Goal: Ask a question: Seek information or help from site administrators or community

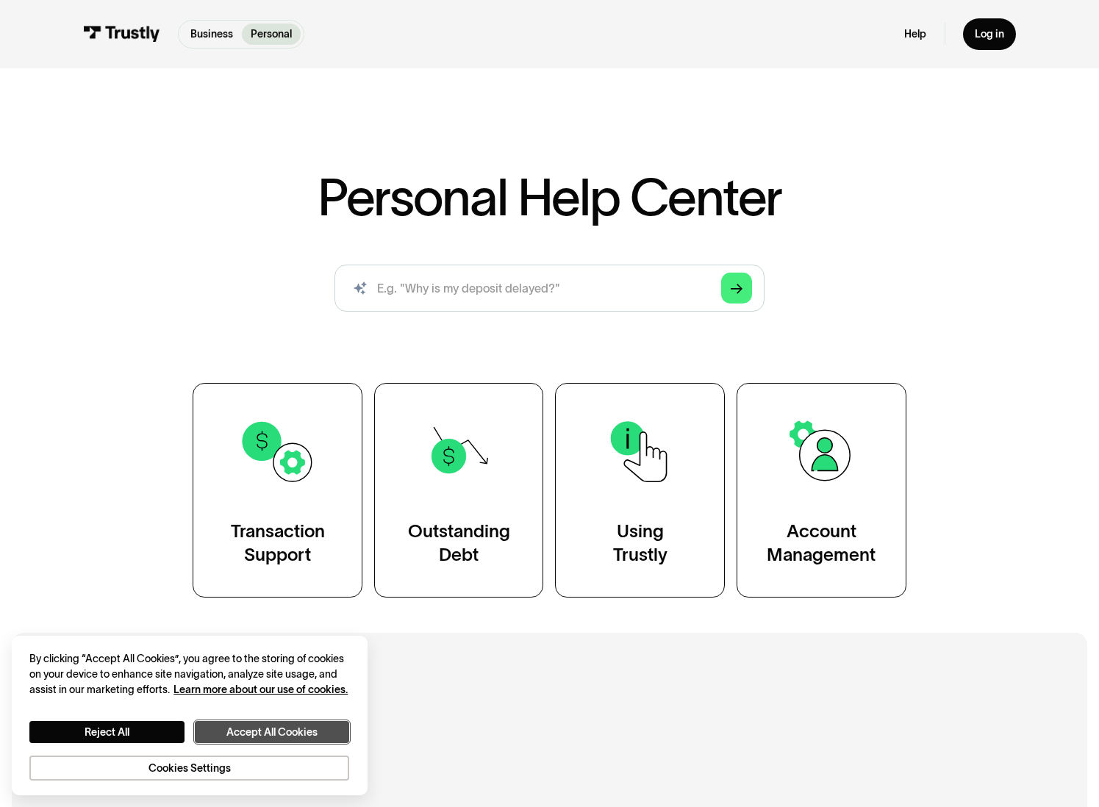
click at [251, 734] on button "Accept All Cookies" at bounding box center [272, 732] width 155 height 22
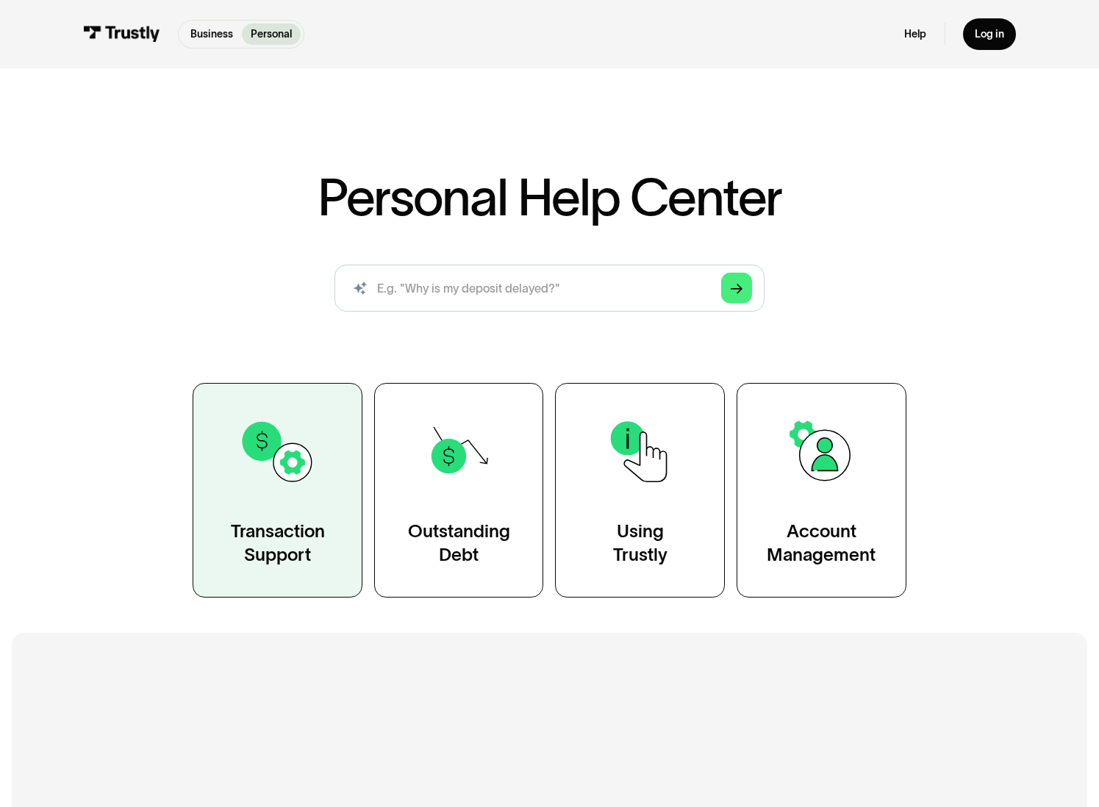
click at [281, 537] on div "Transaction Support" at bounding box center [278, 543] width 94 height 47
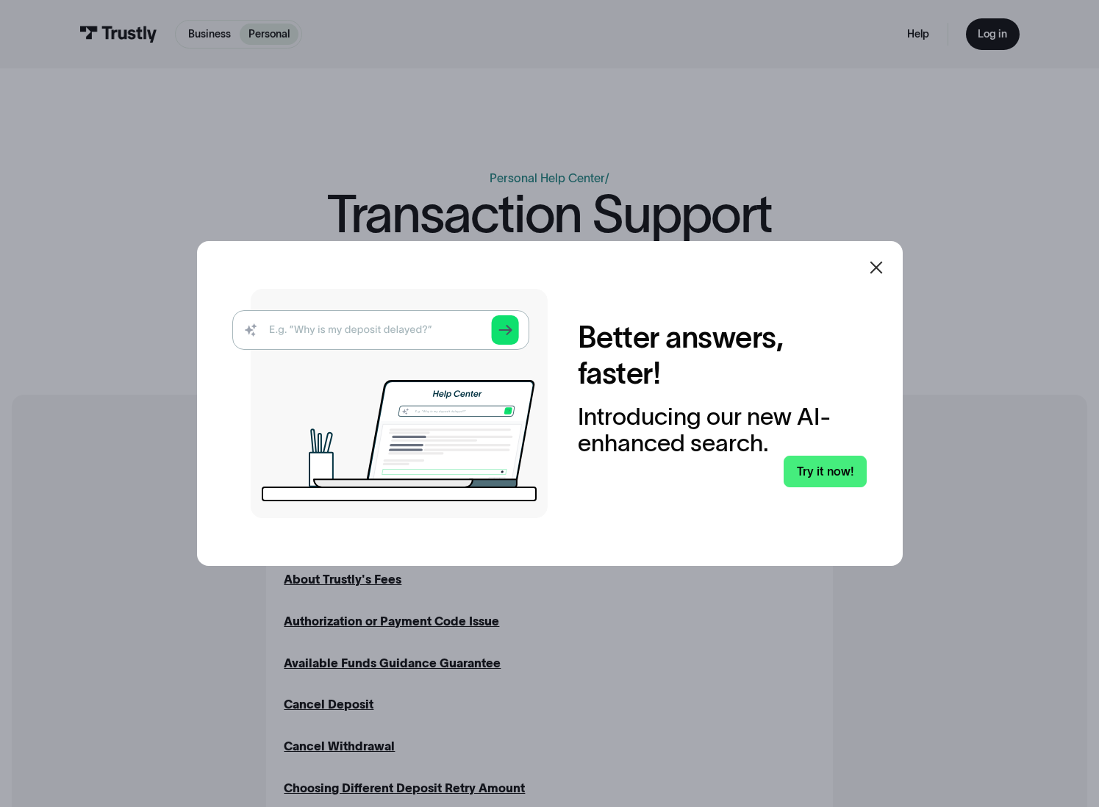
click at [885, 259] on icon at bounding box center [877, 268] width 18 height 18
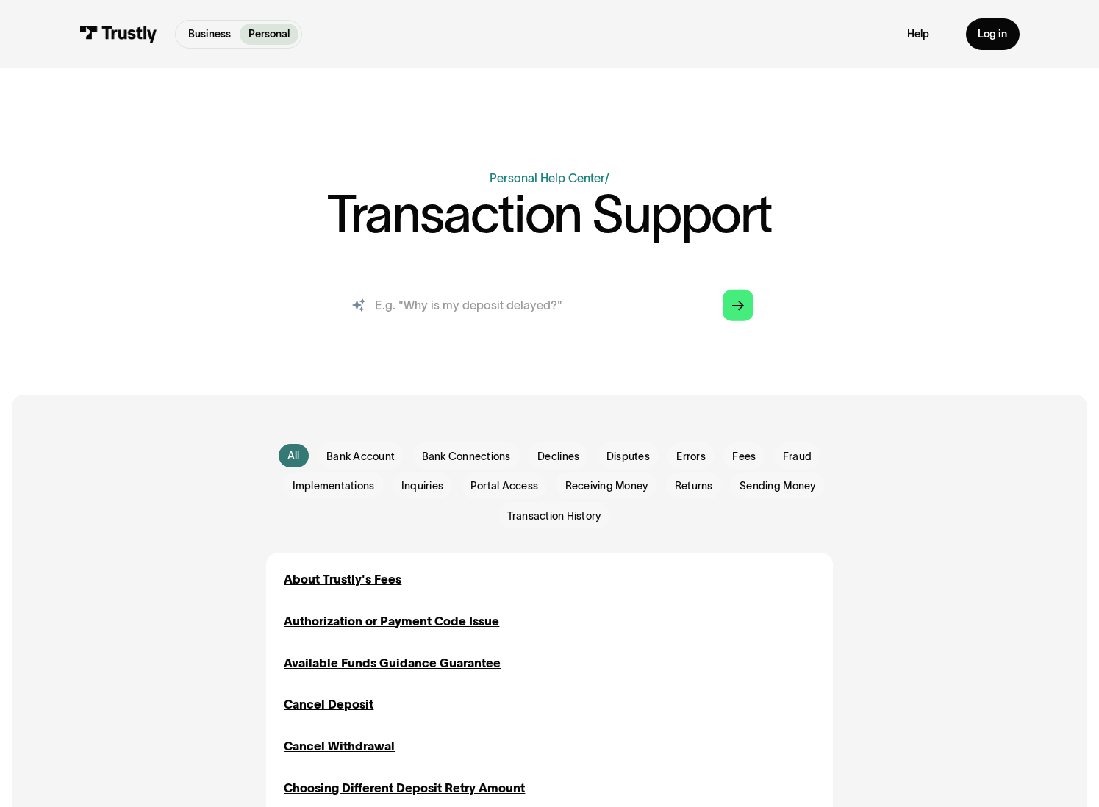
click at [587, 302] on input "search" at bounding box center [549, 306] width 432 height 48
type input "chat"
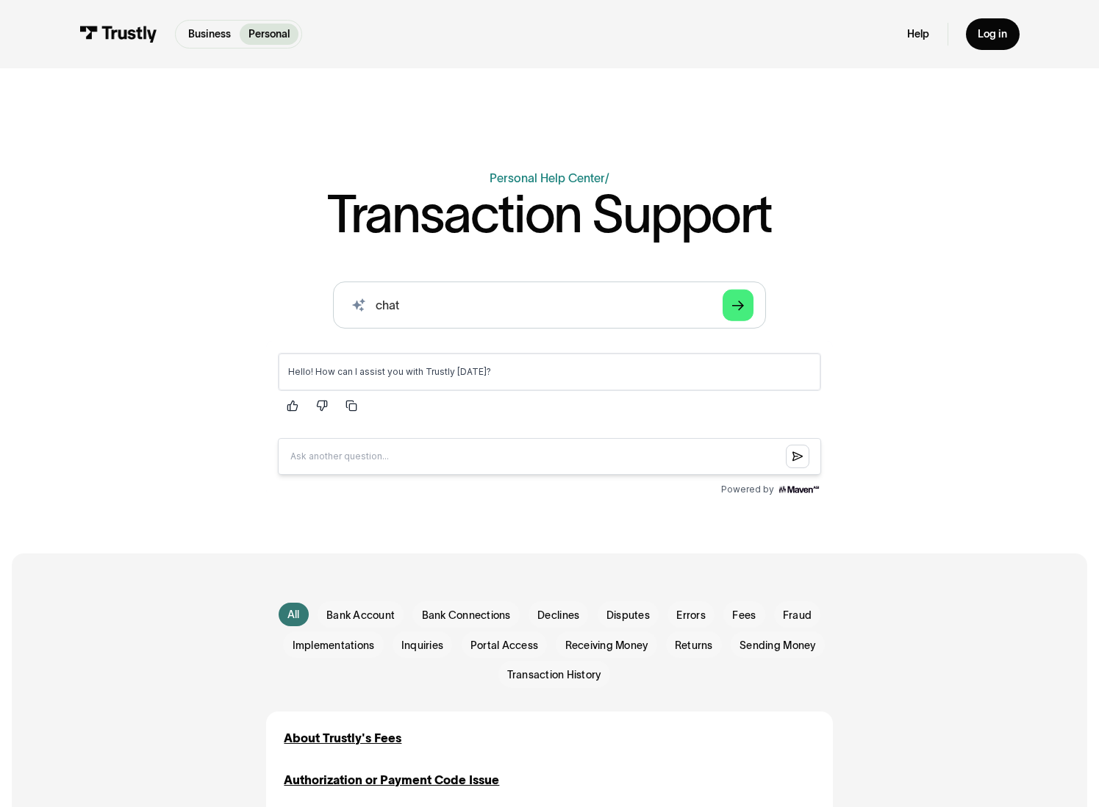
click at [357, 456] on input "Question box" at bounding box center [549, 455] width 543 height 37
type input "i"
type input "our payment has not been received by the vendor"
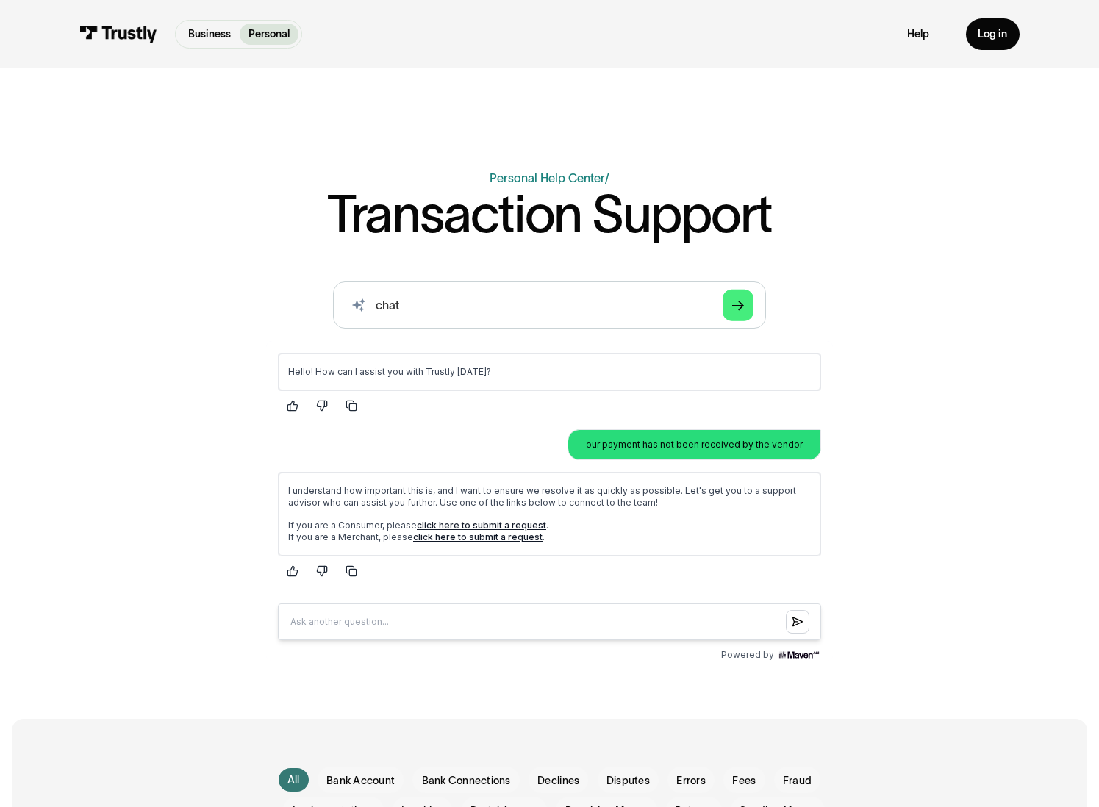
click at [530, 521] on link "click here to submit a request" at bounding box center [481, 524] width 129 height 11
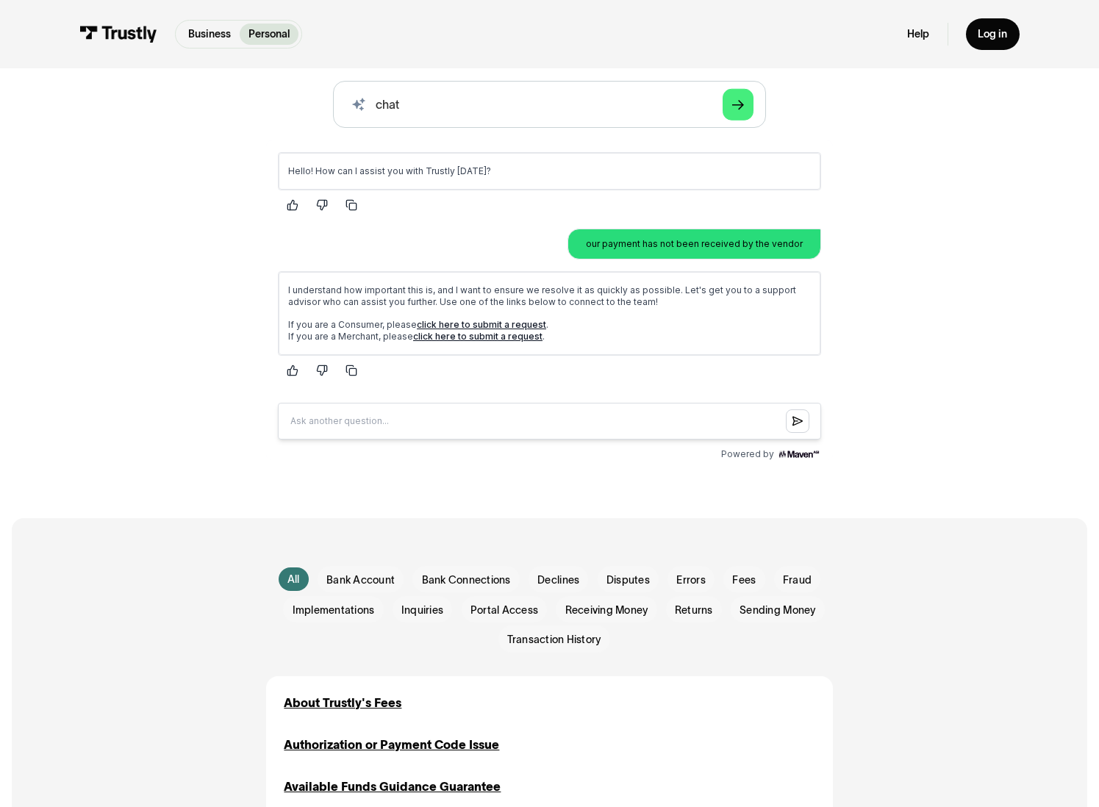
scroll to position [221, 0]
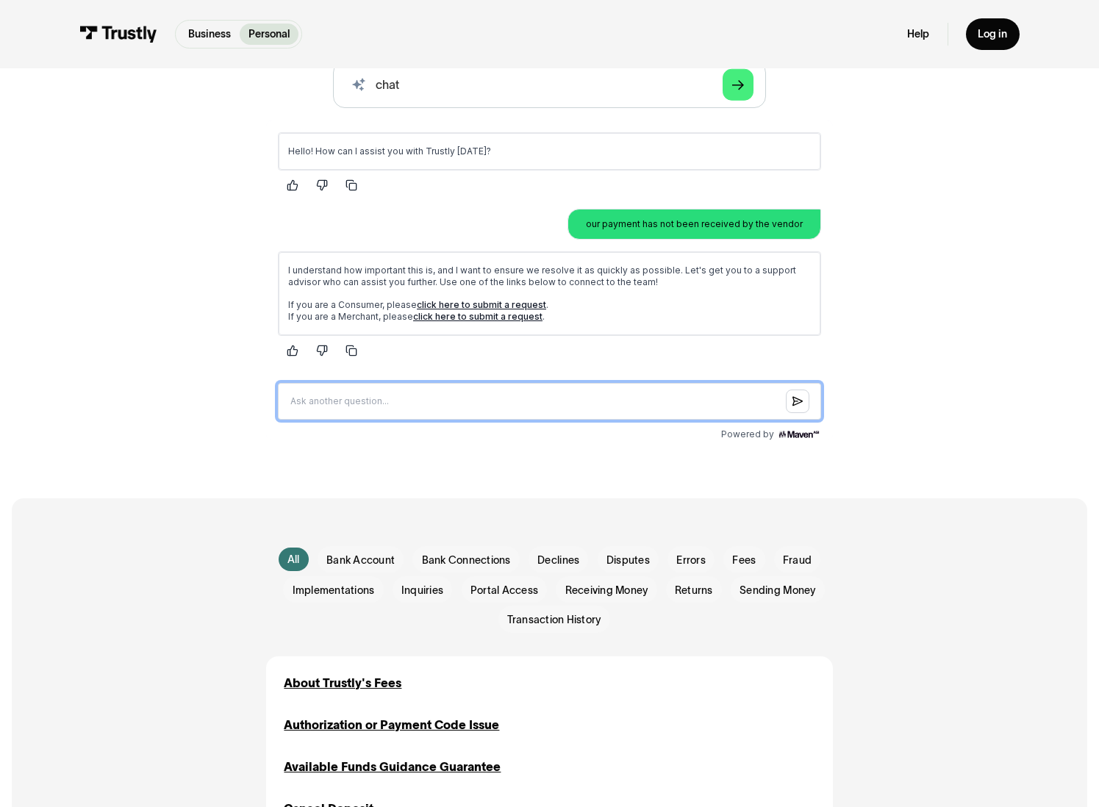
click at [451, 409] on input "Question box" at bounding box center [549, 400] width 543 height 37
type input "i need to chat with support but haven't been able to chat"
